Goal: Navigation & Orientation: Find specific page/section

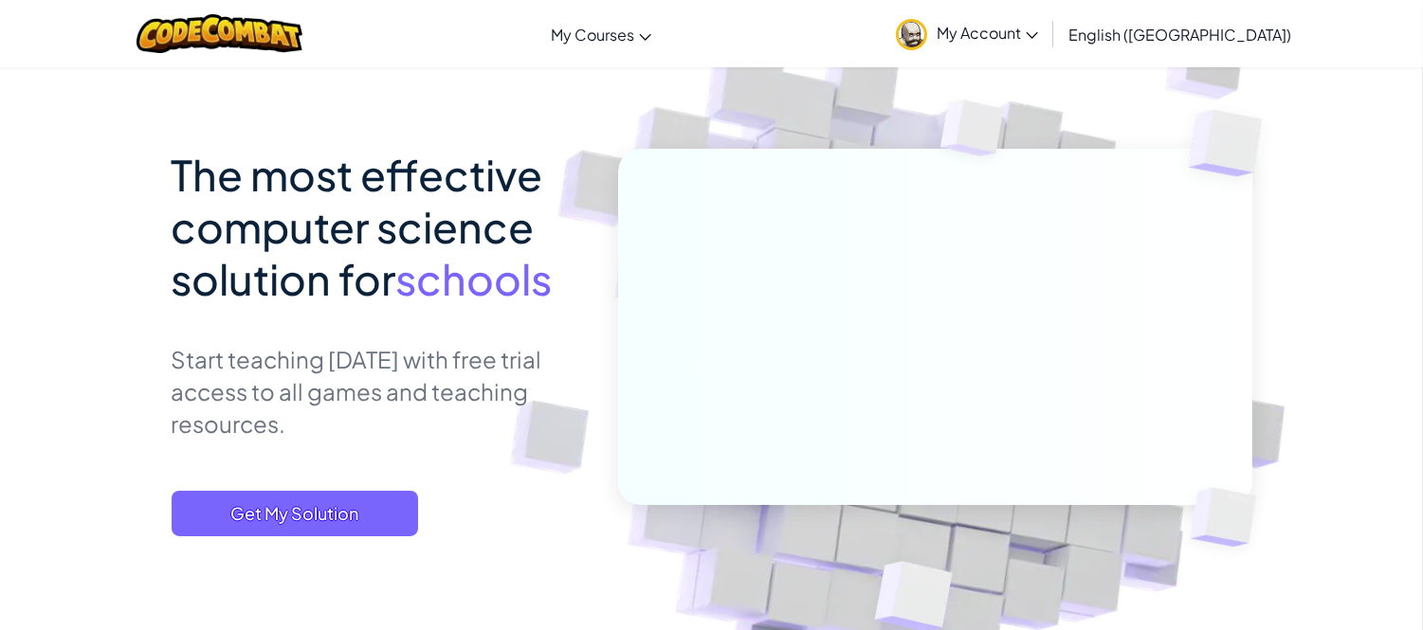
scroll to position [210, 0]
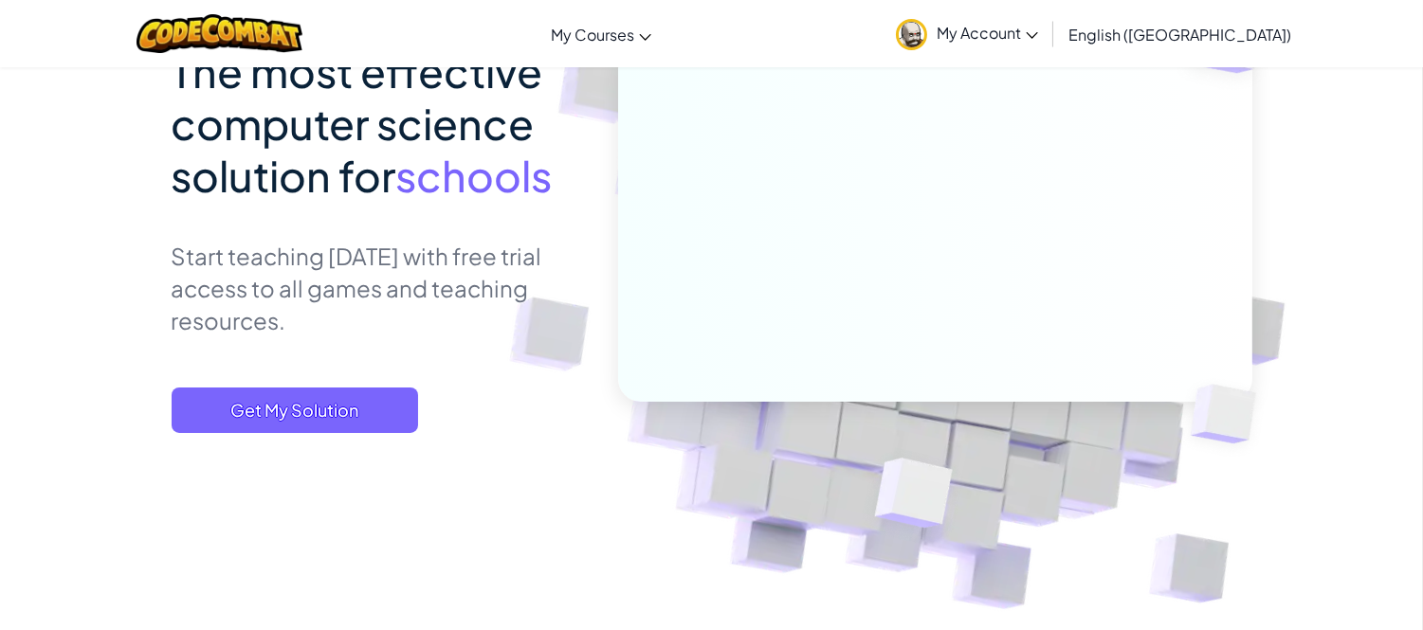
click at [1047, 48] on link "My Account" at bounding box center [966, 34] width 161 height 60
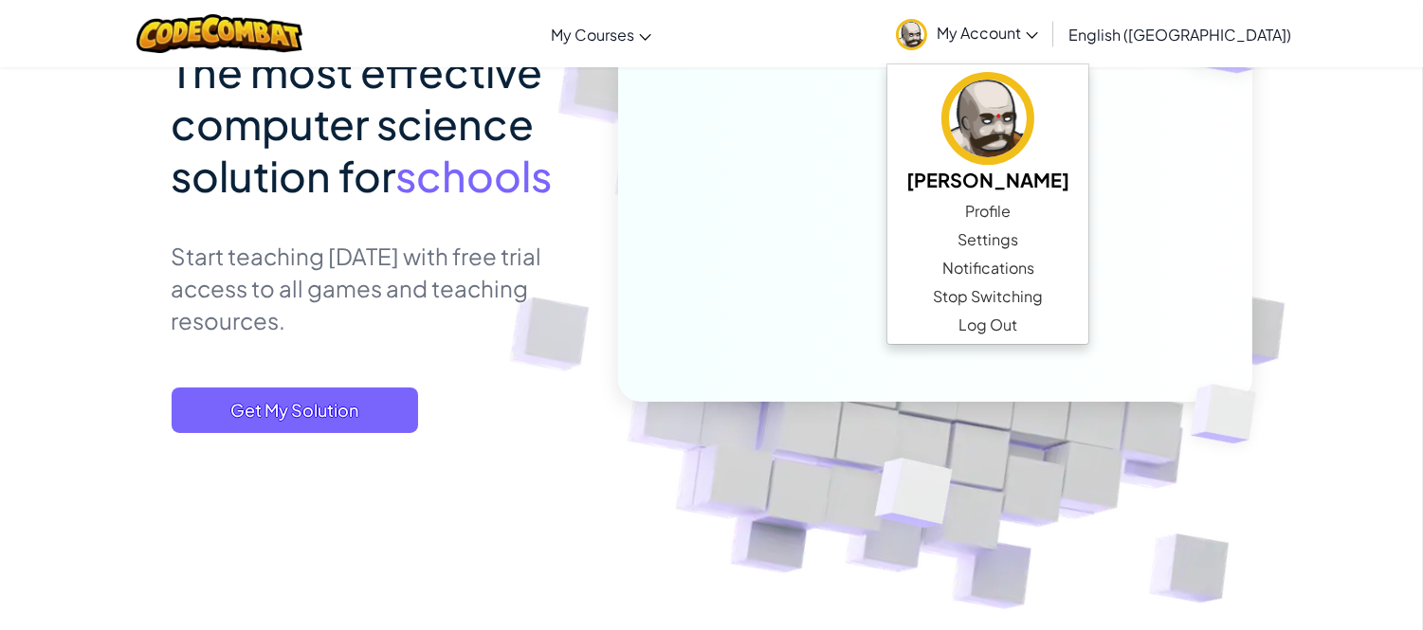
click at [1310, 134] on img at bounding box center [921, 235] width 1053 height 1053
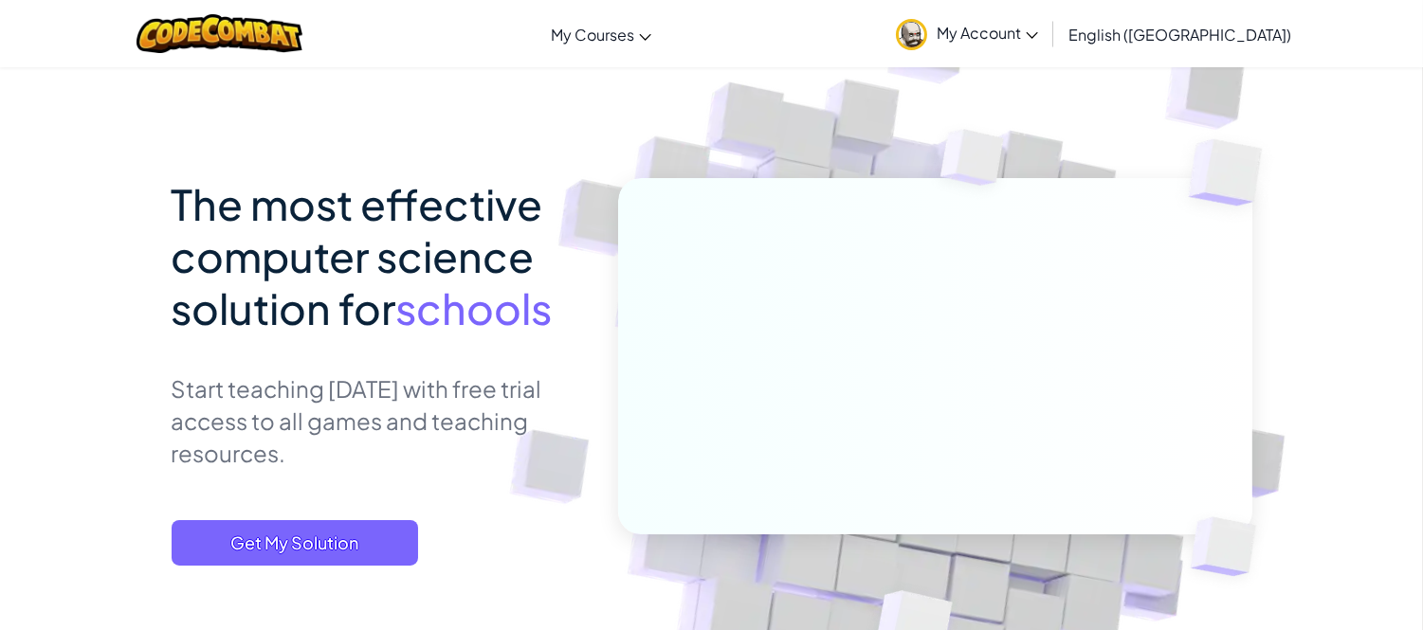
scroll to position [0, 0]
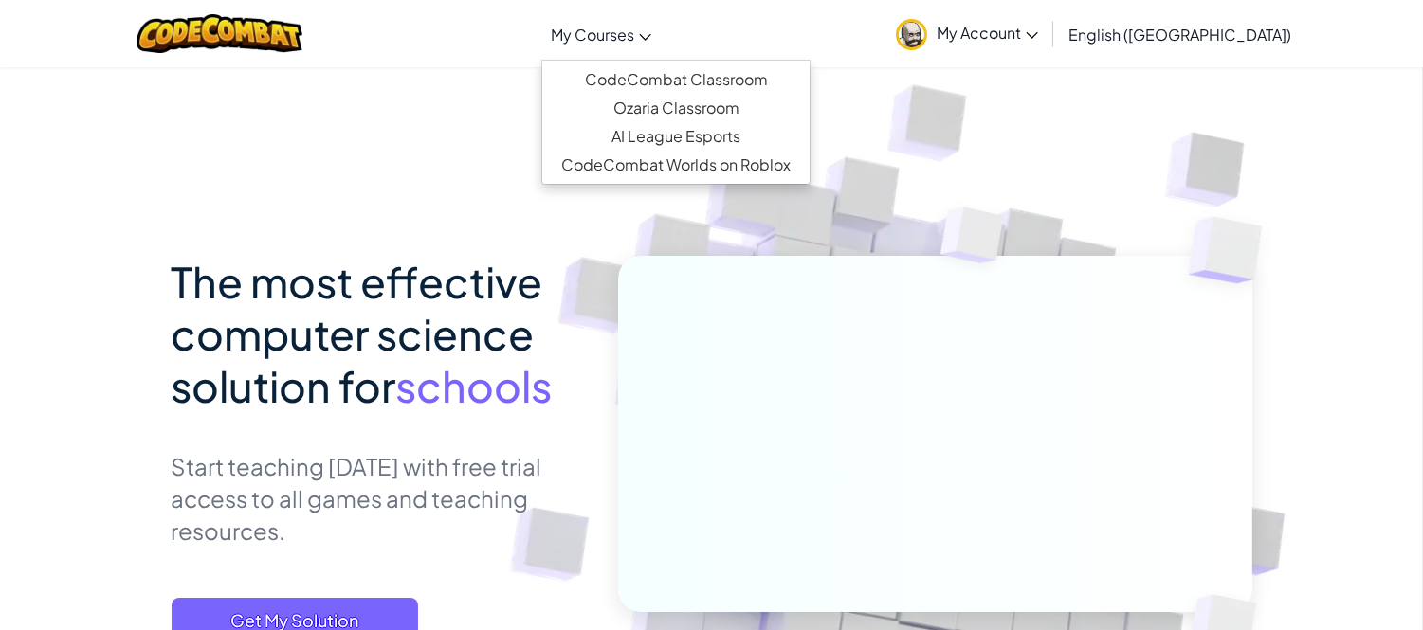
click at [634, 39] on span "My Courses" at bounding box center [592, 35] width 83 height 20
click at [789, 80] on link "CodeCombat Classroom" at bounding box center [675, 79] width 267 height 28
click at [634, 30] on span "My Courses" at bounding box center [592, 35] width 83 height 20
click at [707, 106] on link "Ozaria Classroom" at bounding box center [675, 108] width 267 height 28
